Goal: Task Accomplishment & Management: Use online tool/utility

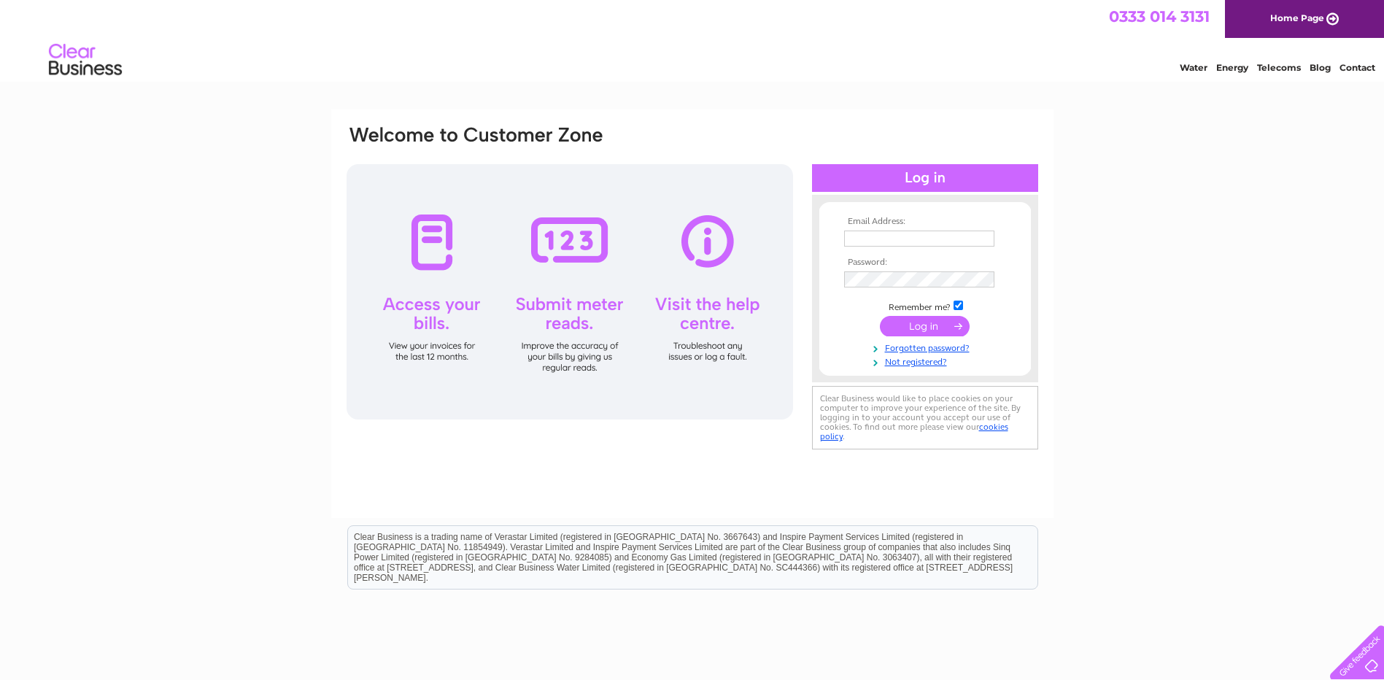
click at [579, 249] on div at bounding box center [569, 291] width 446 height 255
click at [875, 236] on input "text" at bounding box center [920, 239] width 152 height 18
type input "jm.mr@btconnect.com"
click at [880, 317] on input "submit" at bounding box center [925, 327] width 90 height 20
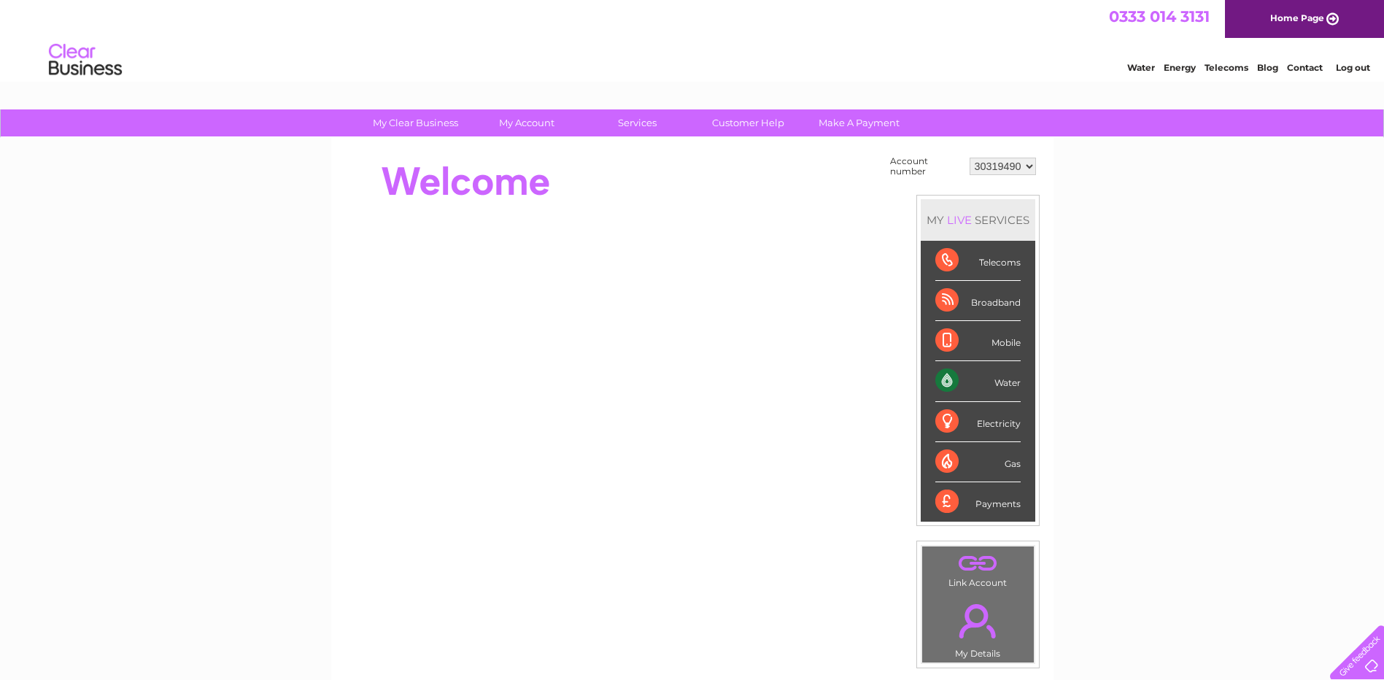
click at [1003, 382] on div "Water" at bounding box center [977, 381] width 85 height 40
click at [951, 379] on div "Water" at bounding box center [977, 381] width 85 height 40
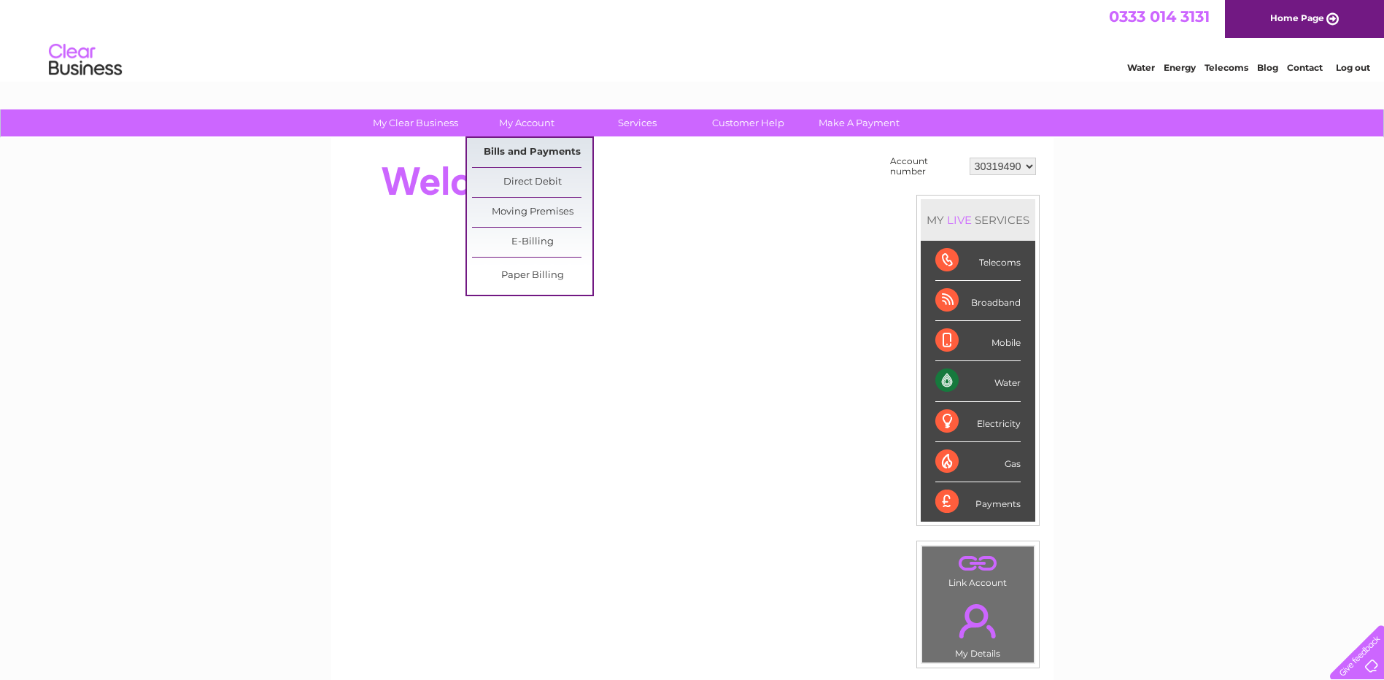
click at [511, 150] on link "Bills and Payments" at bounding box center [532, 152] width 120 height 29
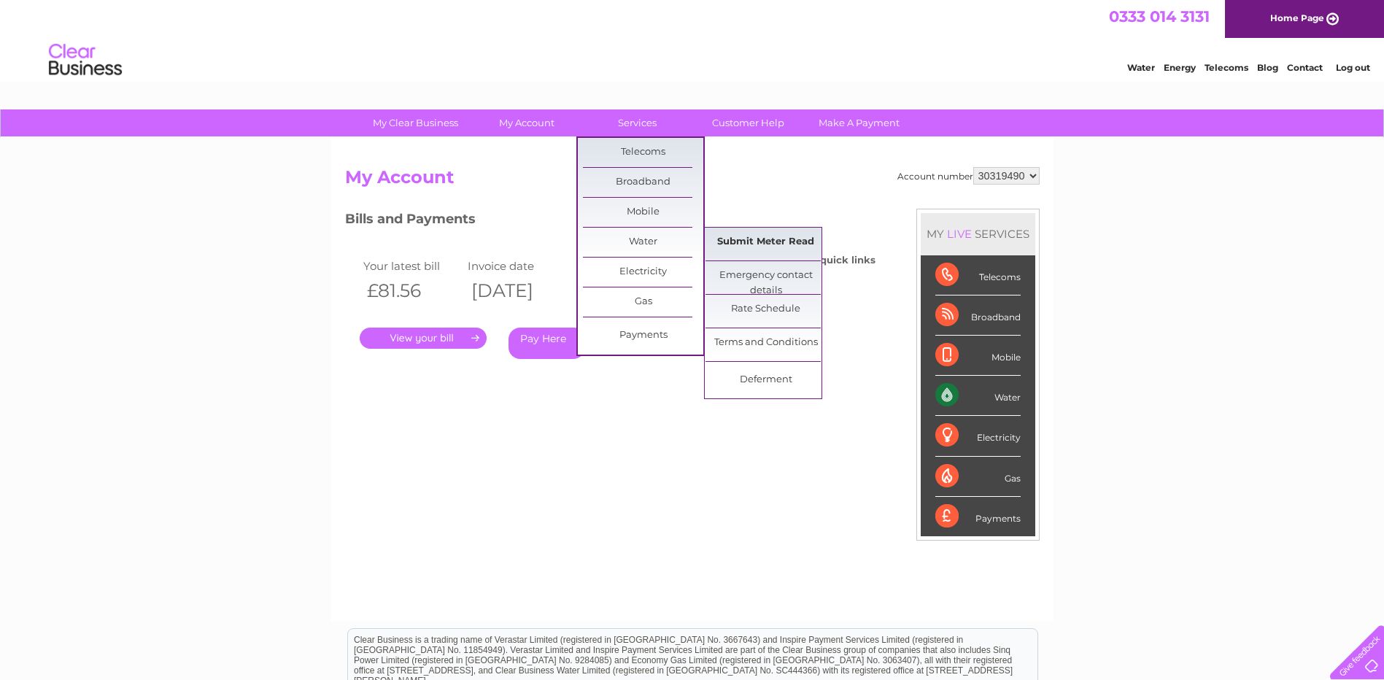
click at [771, 237] on link "Submit Meter Read" at bounding box center [765, 242] width 120 height 29
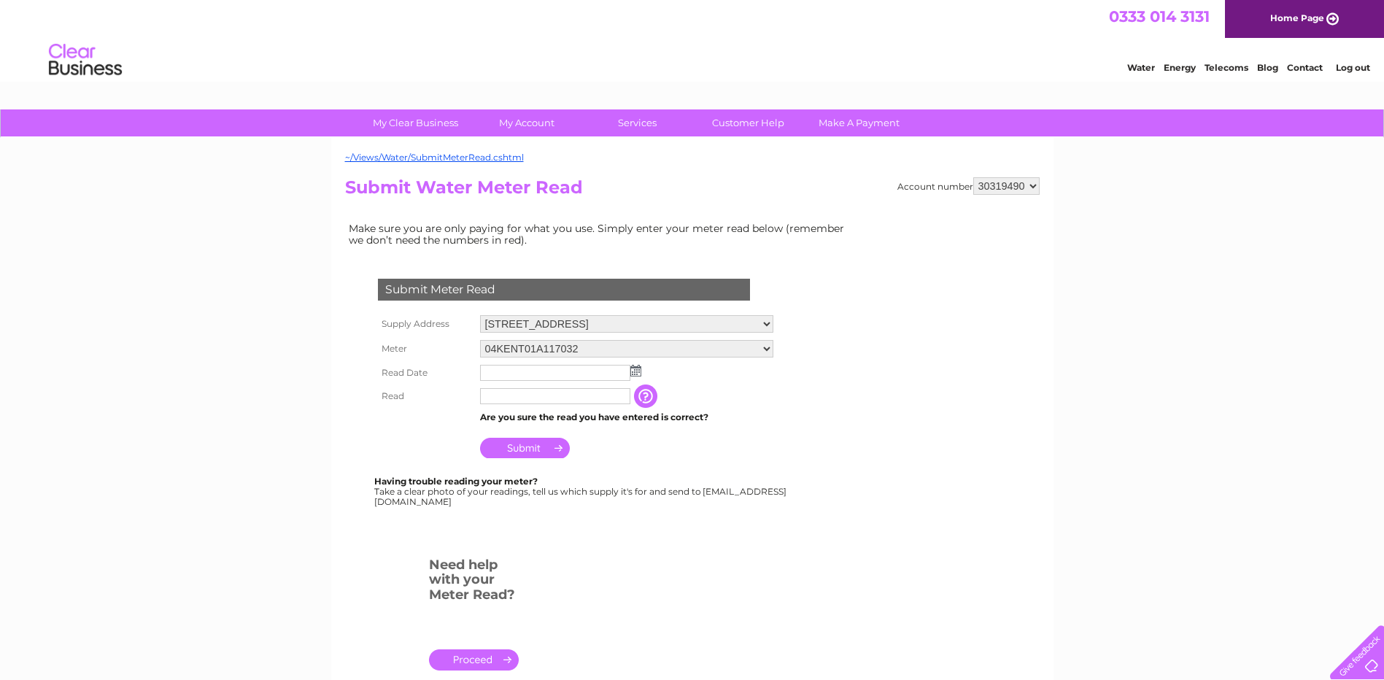
click at [516, 370] on input "text" at bounding box center [555, 373] width 150 height 16
click at [635, 371] on img at bounding box center [637, 371] width 11 height 12
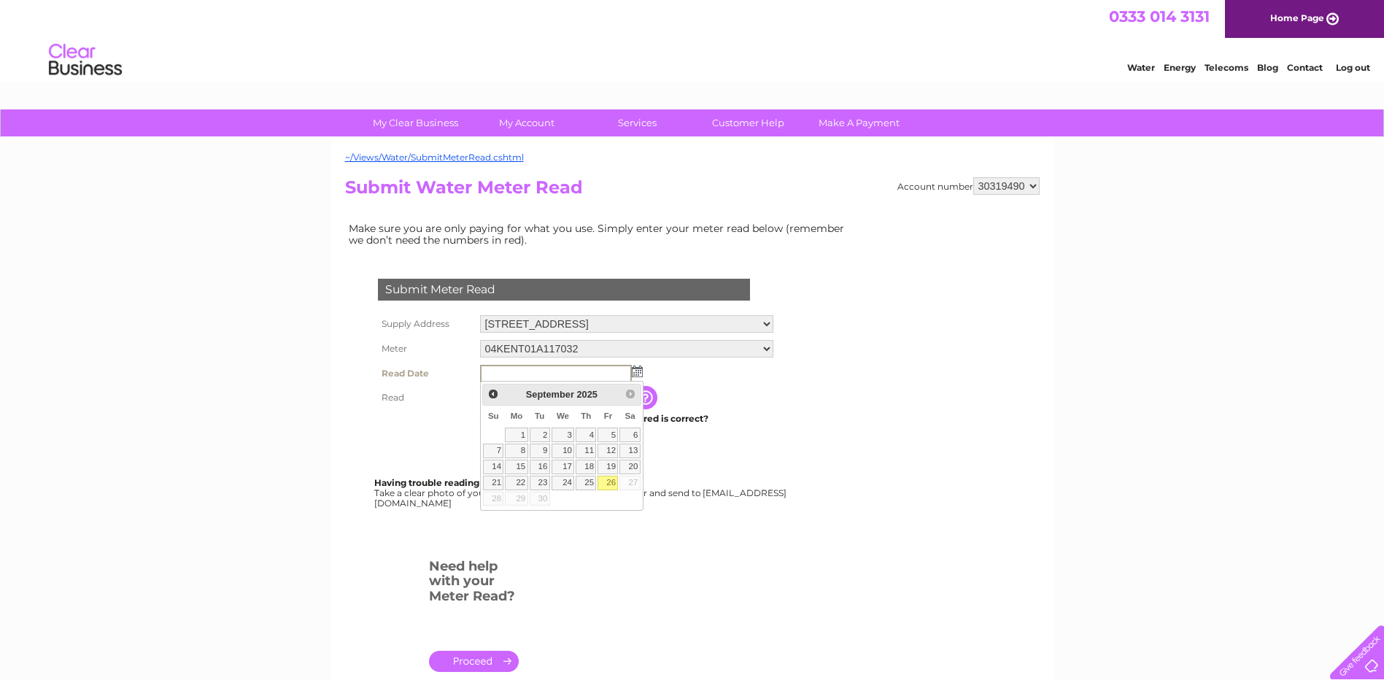
click at [605, 482] on link "26" at bounding box center [607, 483] width 20 height 15
type input "2025/09/26"
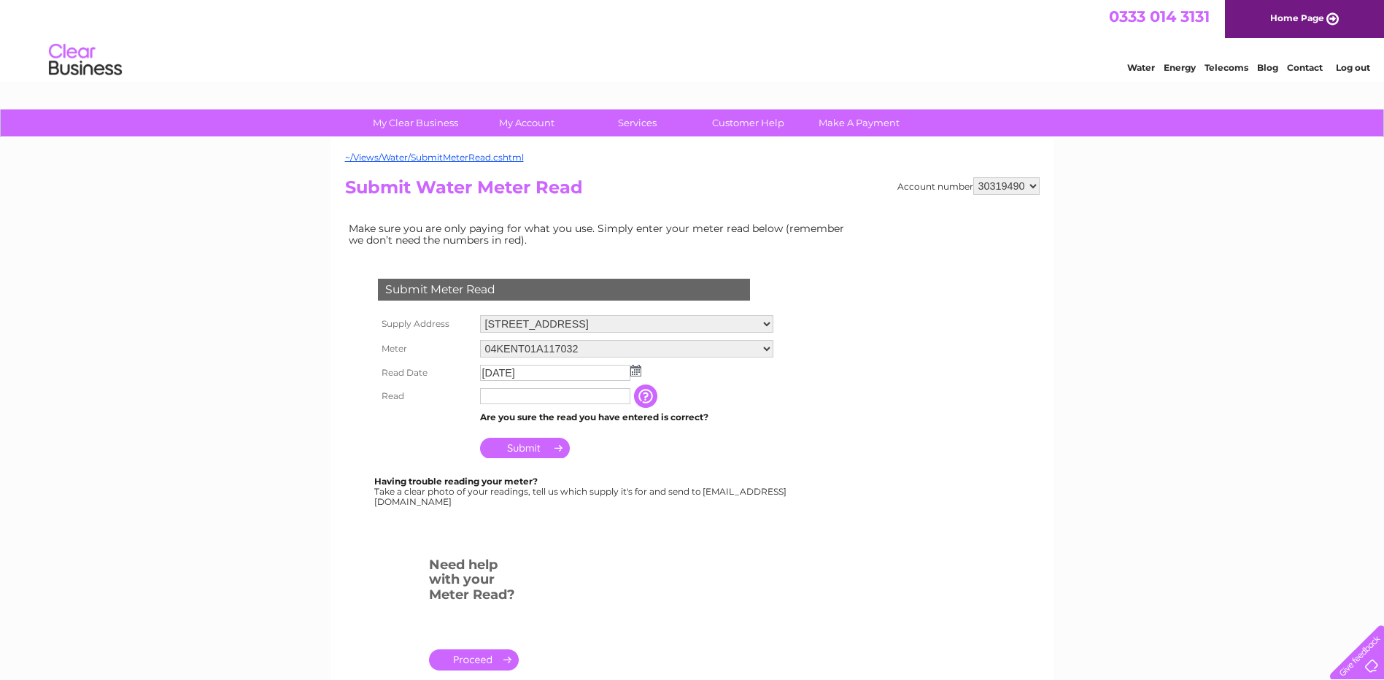
click at [610, 392] on input "text" at bounding box center [555, 396] width 150 height 16
click at [641, 397] on input "button" at bounding box center [648, 396] width 26 height 23
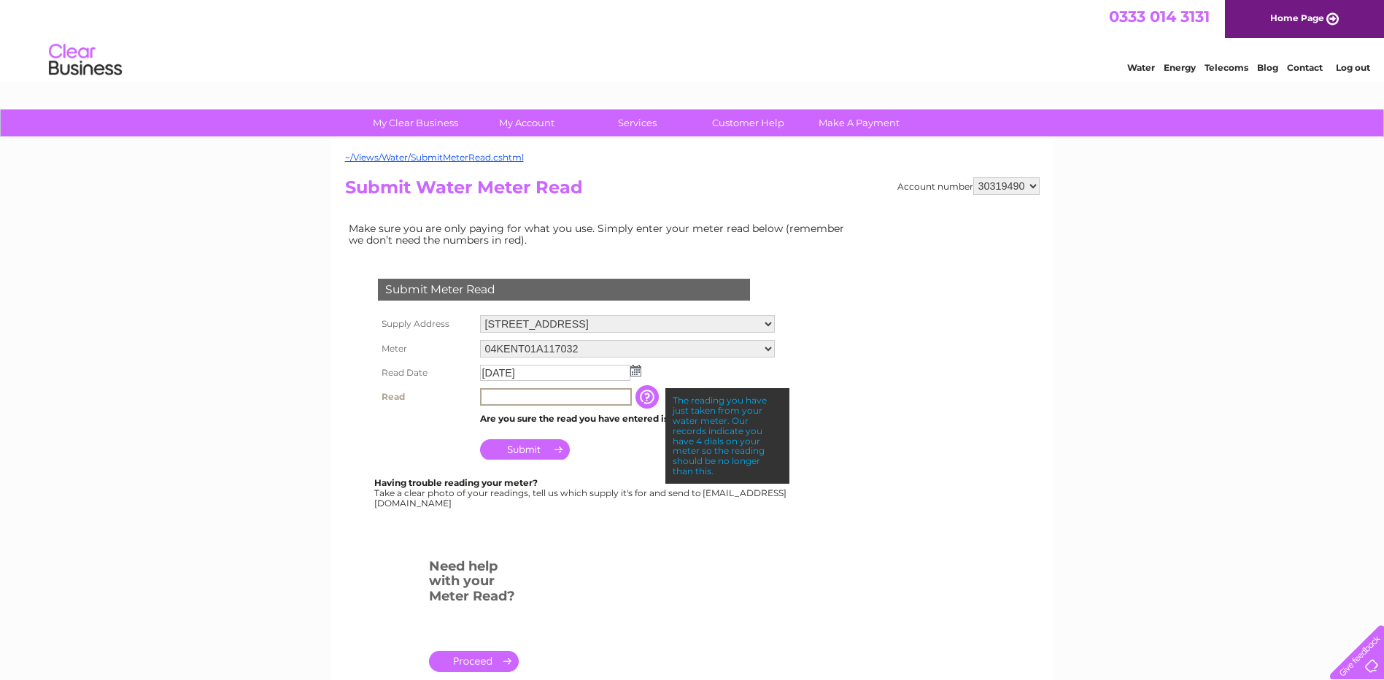
click at [543, 395] on input "text" at bounding box center [556, 397] width 152 height 18
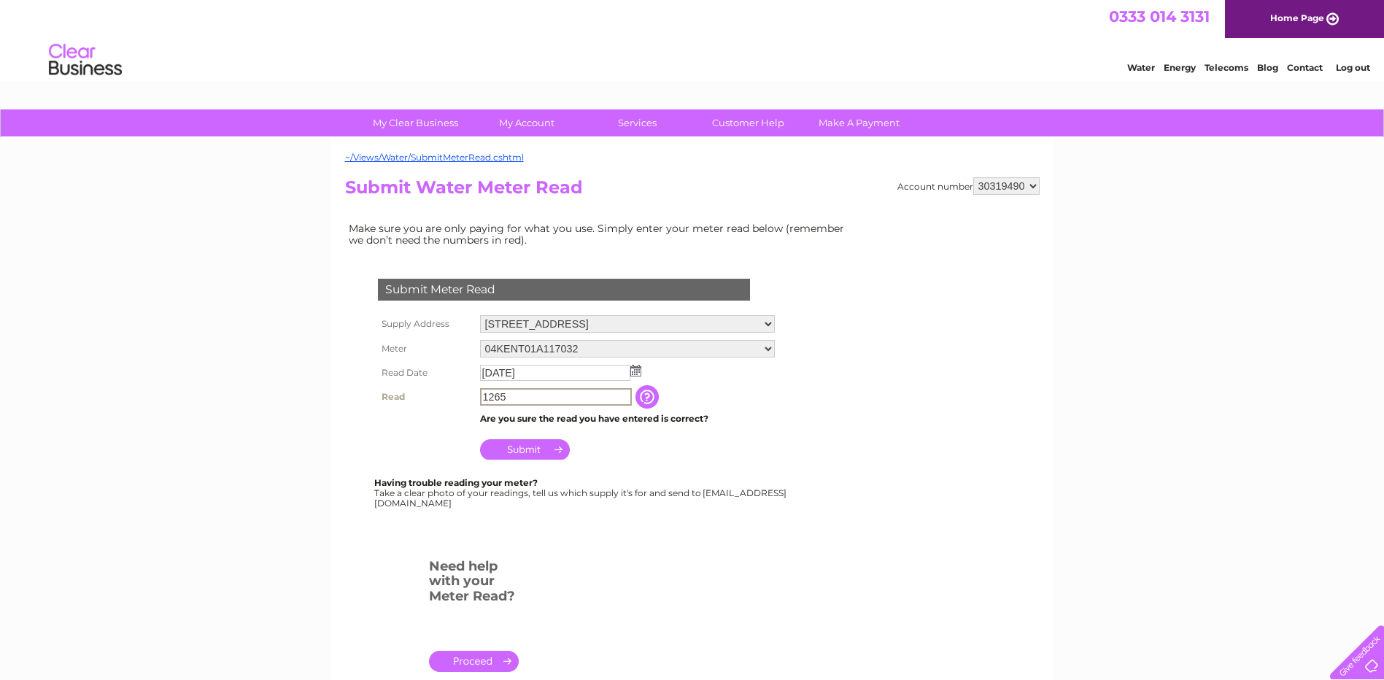
type input "1265"
click at [513, 452] on input "Submit" at bounding box center [525, 448] width 90 height 20
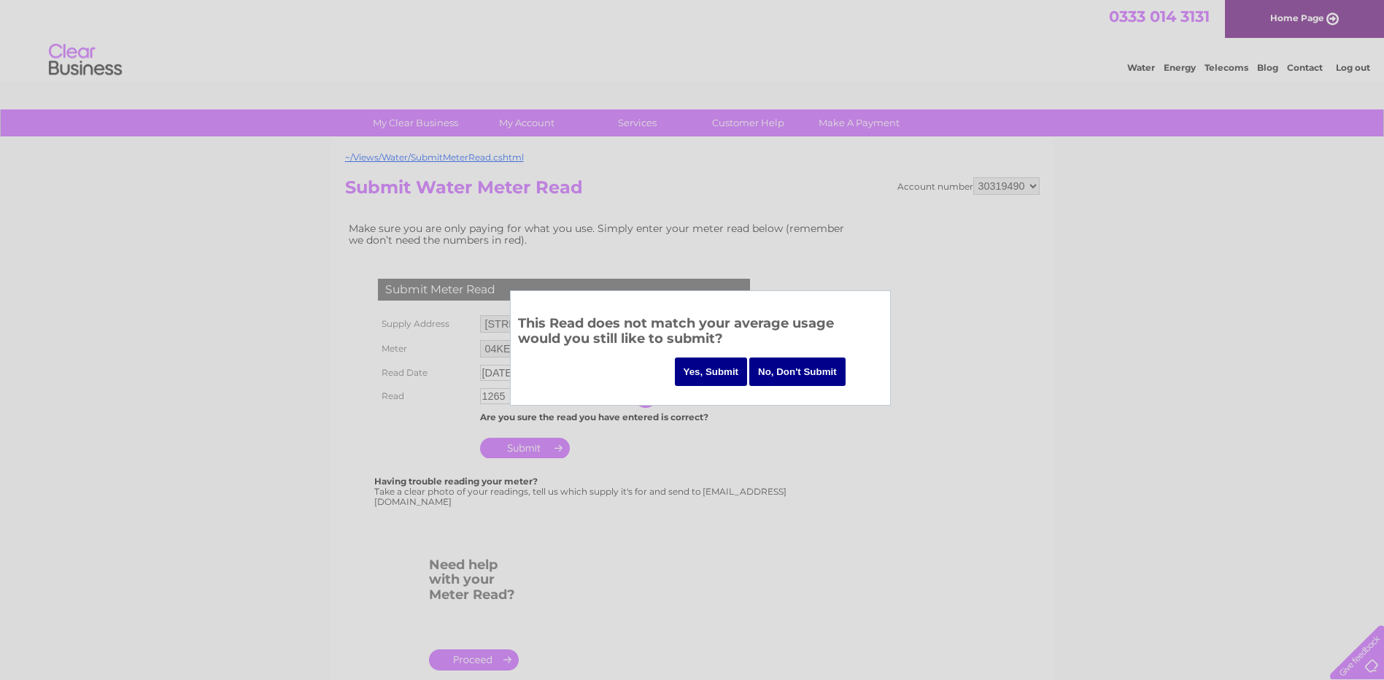
click at [699, 368] on input "Yes, Submit" at bounding box center [711, 371] width 73 height 28
